Goal: Task Accomplishment & Management: Manage account settings

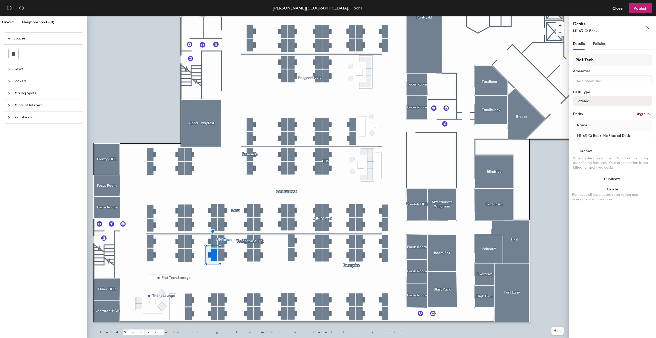
click at [603, 102] on button "Hoteled" at bounding box center [612, 100] width 79 height 9
click at [597, 117] on div "Assigned" at bounding box center [599, 117] width 51 height 8
click at [591, 134] on input "M1-63-C: Book-Me Shared Desk" at bounding box center [613, 135] width 76 height 7
click at [594, 135] on input "M1-63-C: Book-Me Shared Desk" at bounding box center [613, 135] width 76 height 7
drag, startPoint x: 591, startPoint y: 136, endPoint x: 656, endPoint y: 134, distance: 64.9
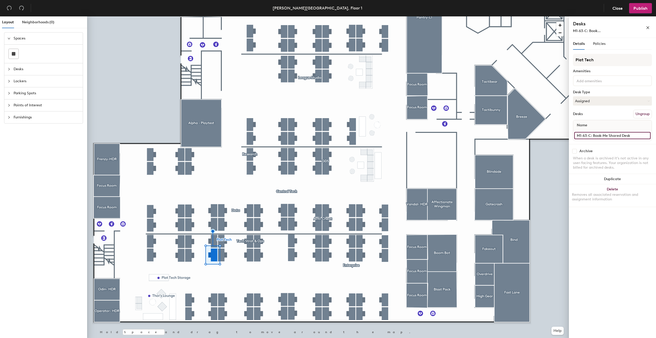
click at [656, 134] on div "Details Policies Plat Tech Amenities Desk Type Assigned Desks Ungroup Name M1-6…" at bounding box center [612, 189] width 87 height 302
type input "M1-63-C"
click at [639, 3] on button "Publish" at bounding box center [640, 8] width 23 height 10
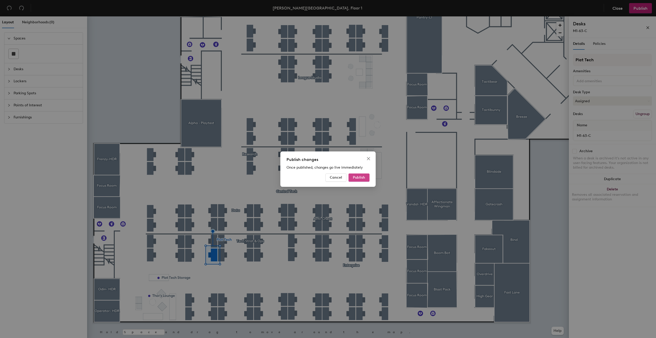
click at [358, 179] on span "Publish" at bounding box center [359, 177] width 12 height 4
